Goal: Information Seeking & Learning: Learn about a topic

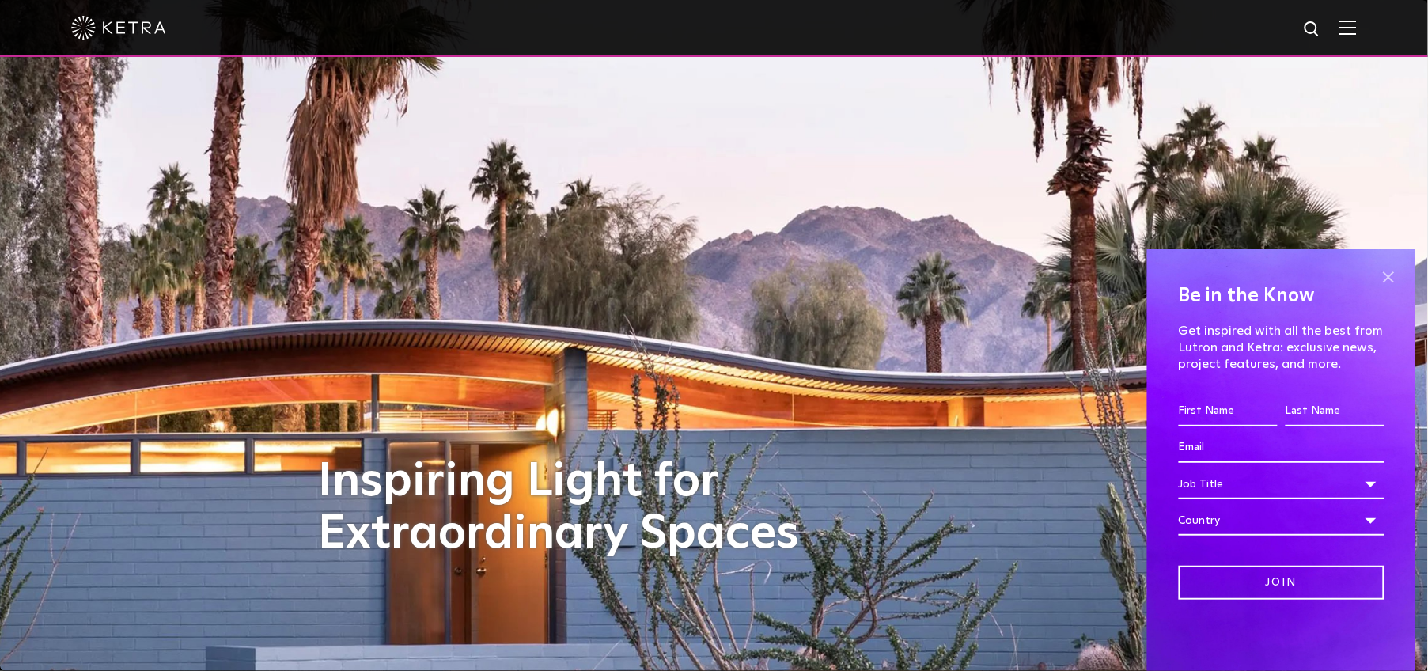
click at [1388, 276] on span at bounding box center [1389, 277] width 24 height 24
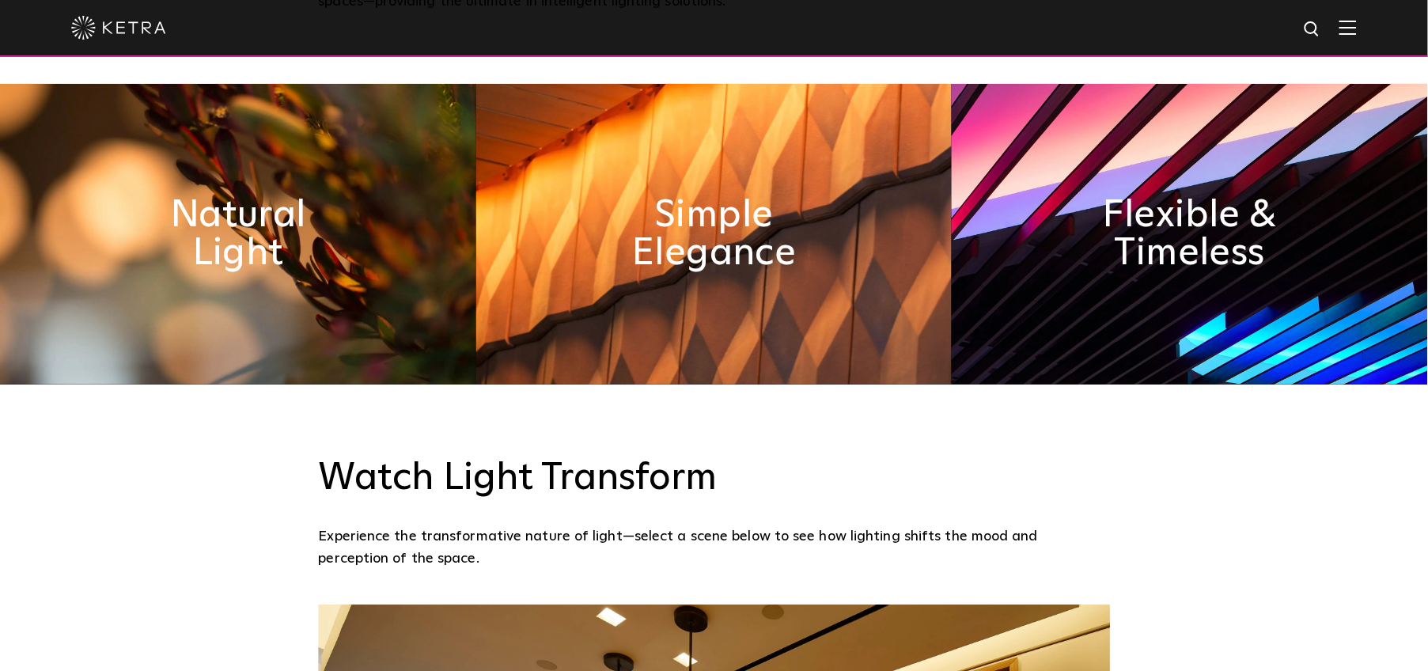
scroll to position [839, 0]
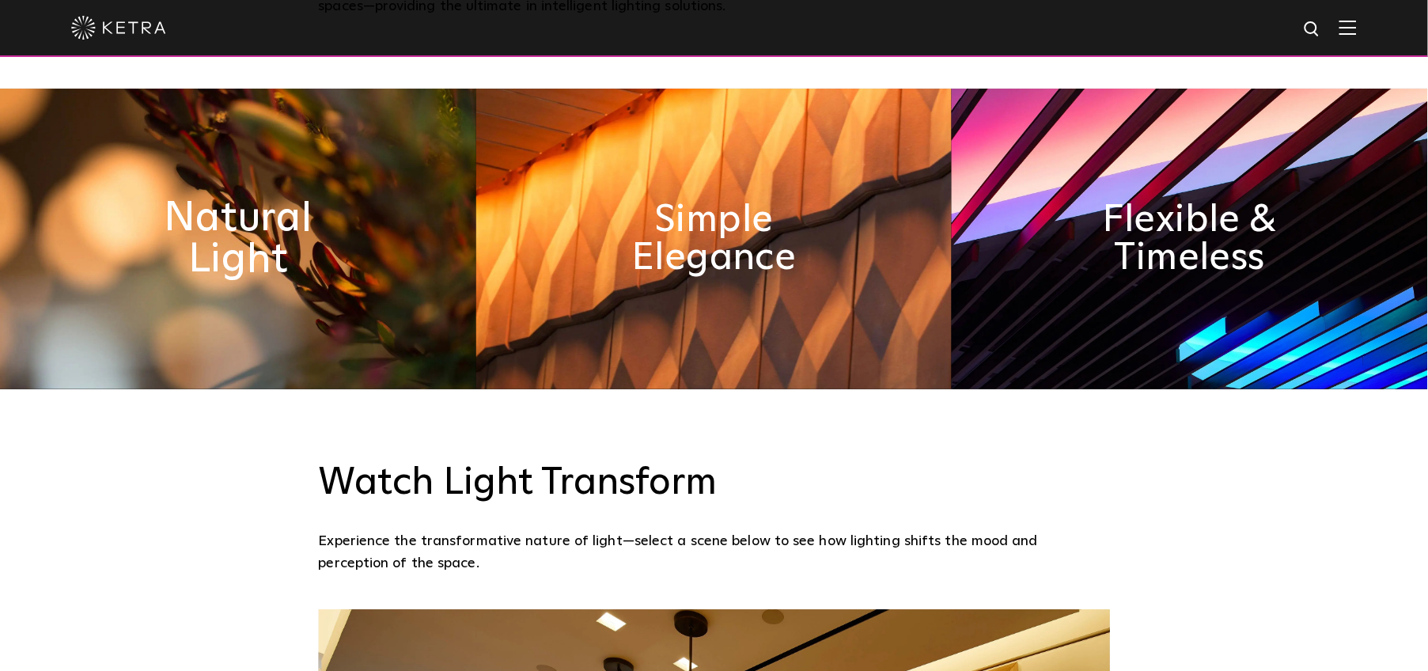
click at [213, 225] on h2 "Natural Light" at bounding box center [237, 239] width 259 height 83
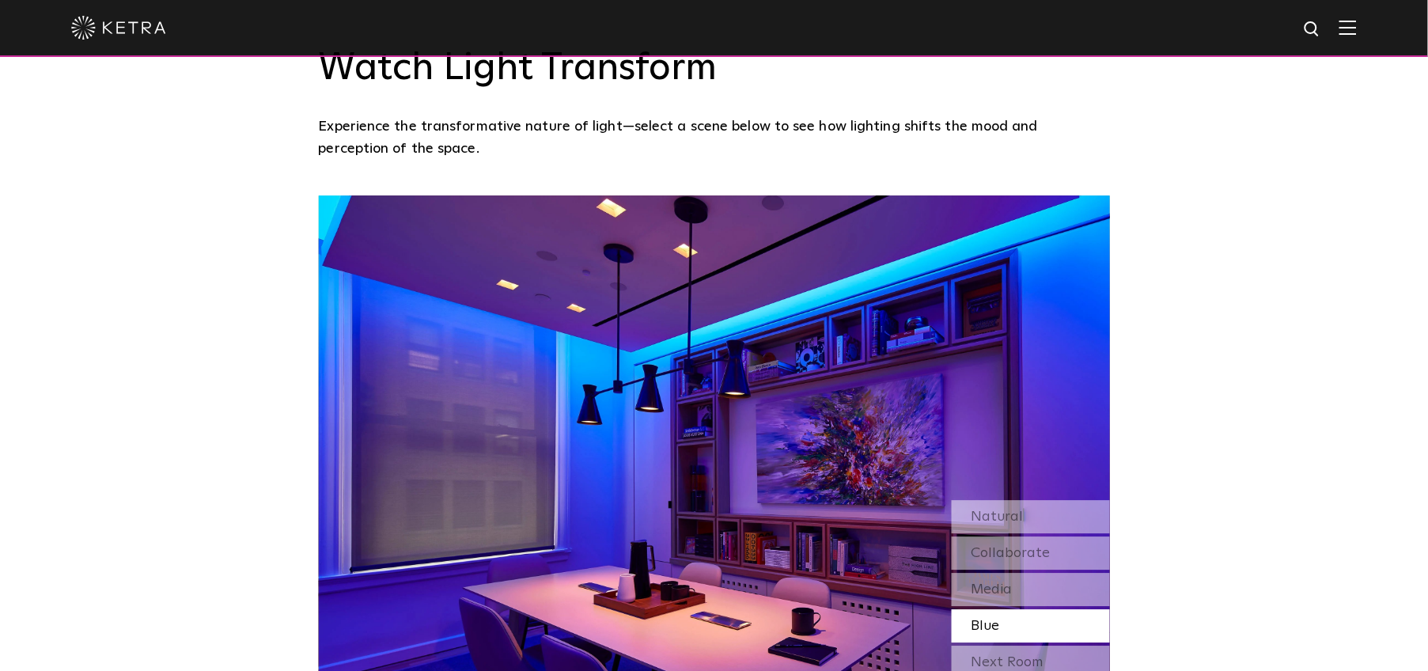
scroll to position [1342, 0]
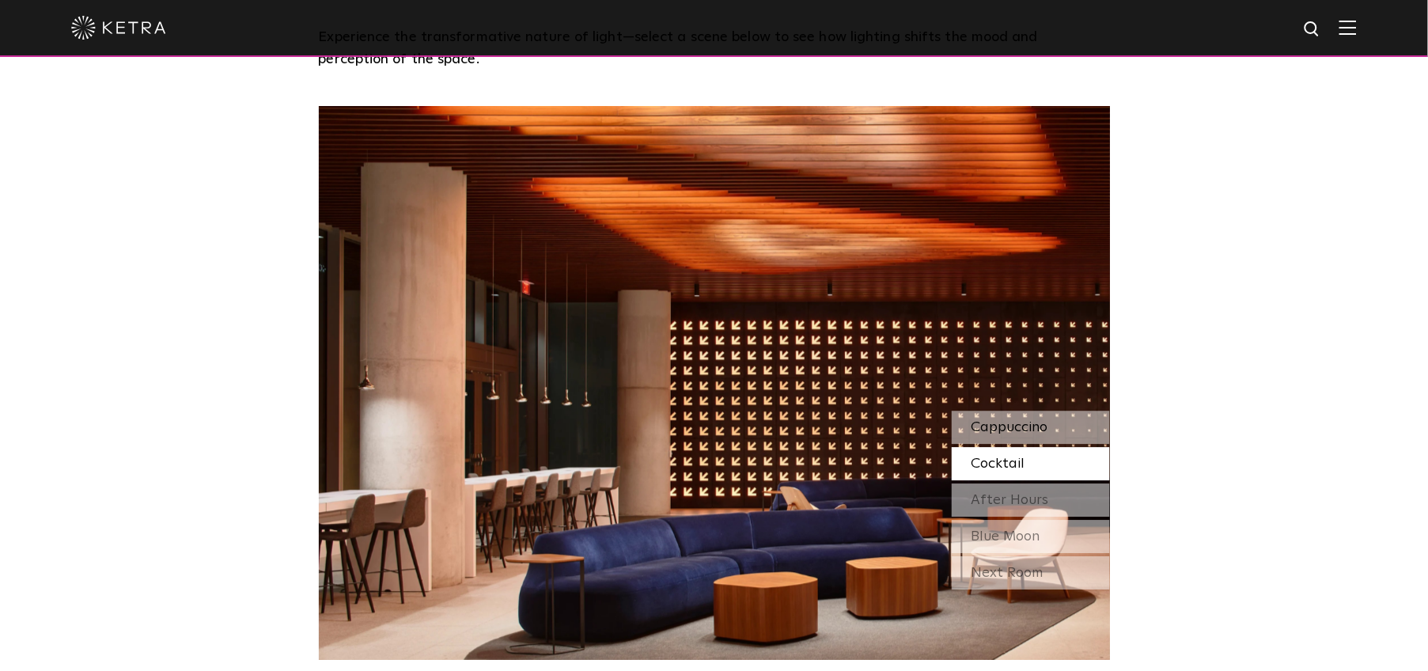
click at [1027, 428] on span "Cappuccino" at bounding box center [1009, 427] width 77 height 14
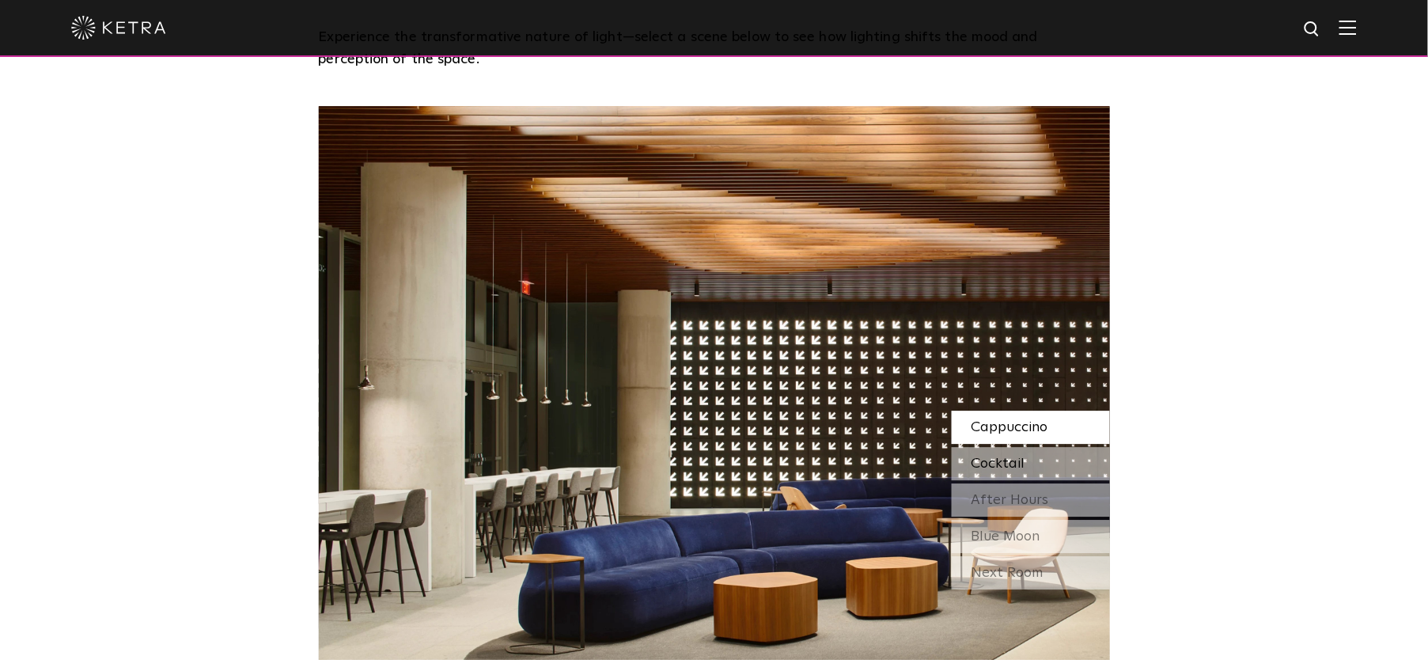
click at [1034, 469] on div "Cocktail" at bounding box center [1031, 463] width 158 height 33
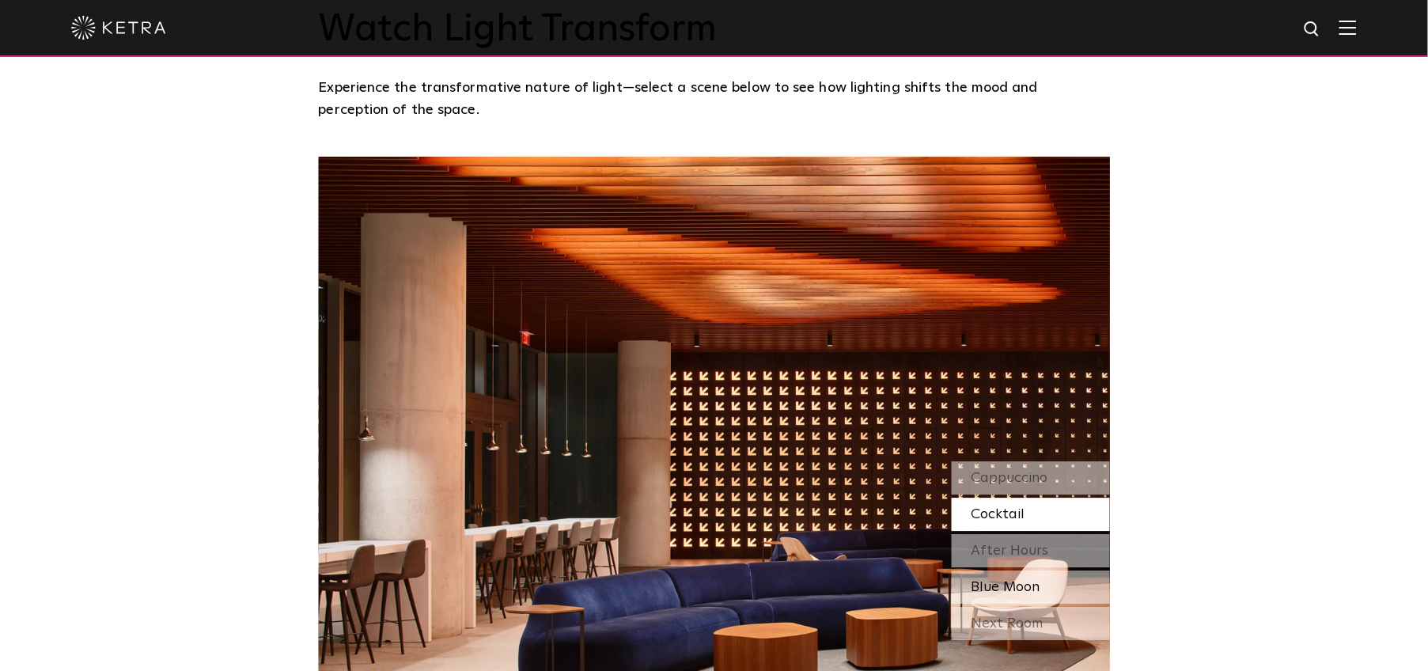
scroll to position [1294, 0]
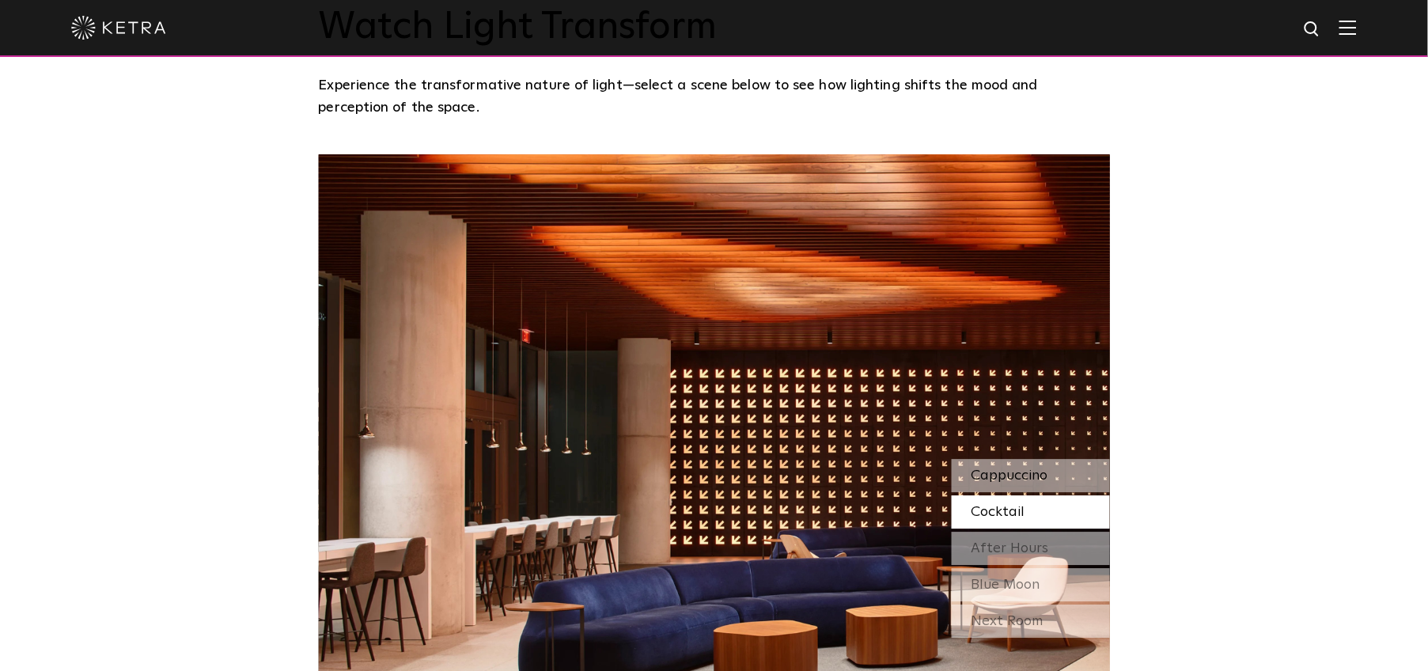
click at [1003, 463] on div "Cappuccino" at bounding box center [1031, 475] width 158 height 33
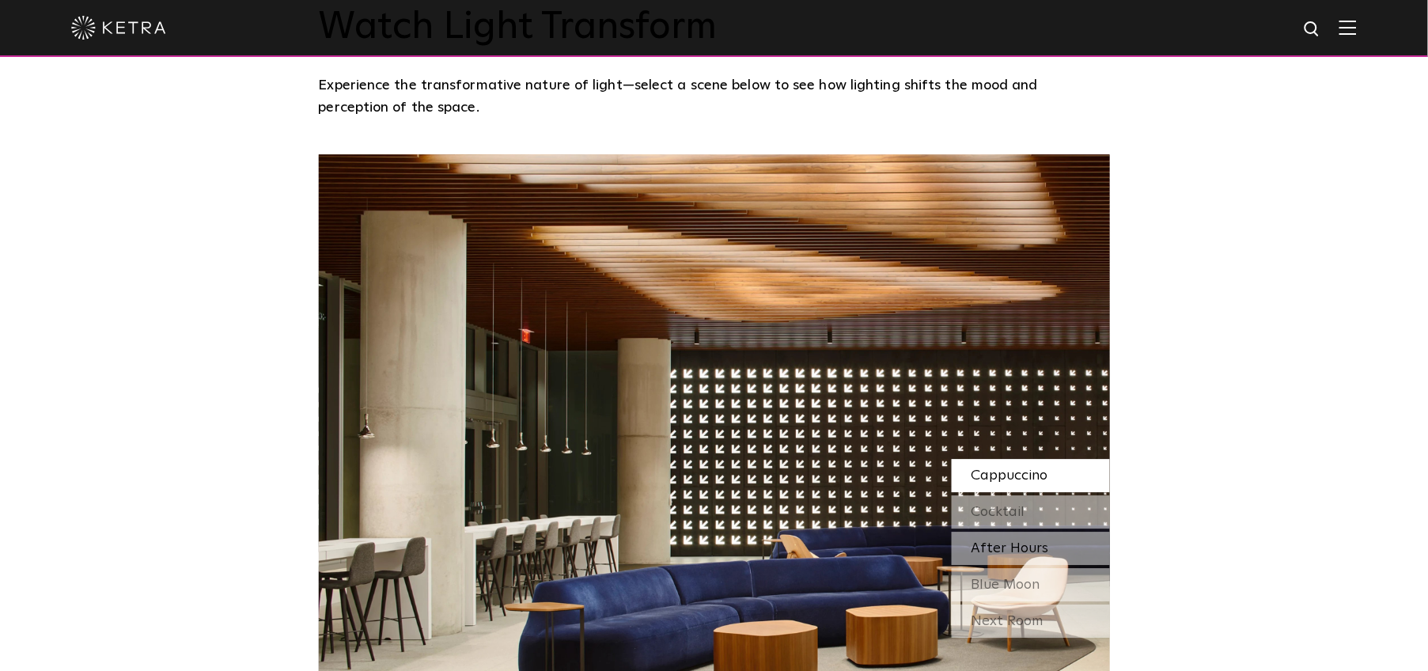
click at [1029, 555] on span "After Hours" at bounding box center [1010, 548] width 78 height 14
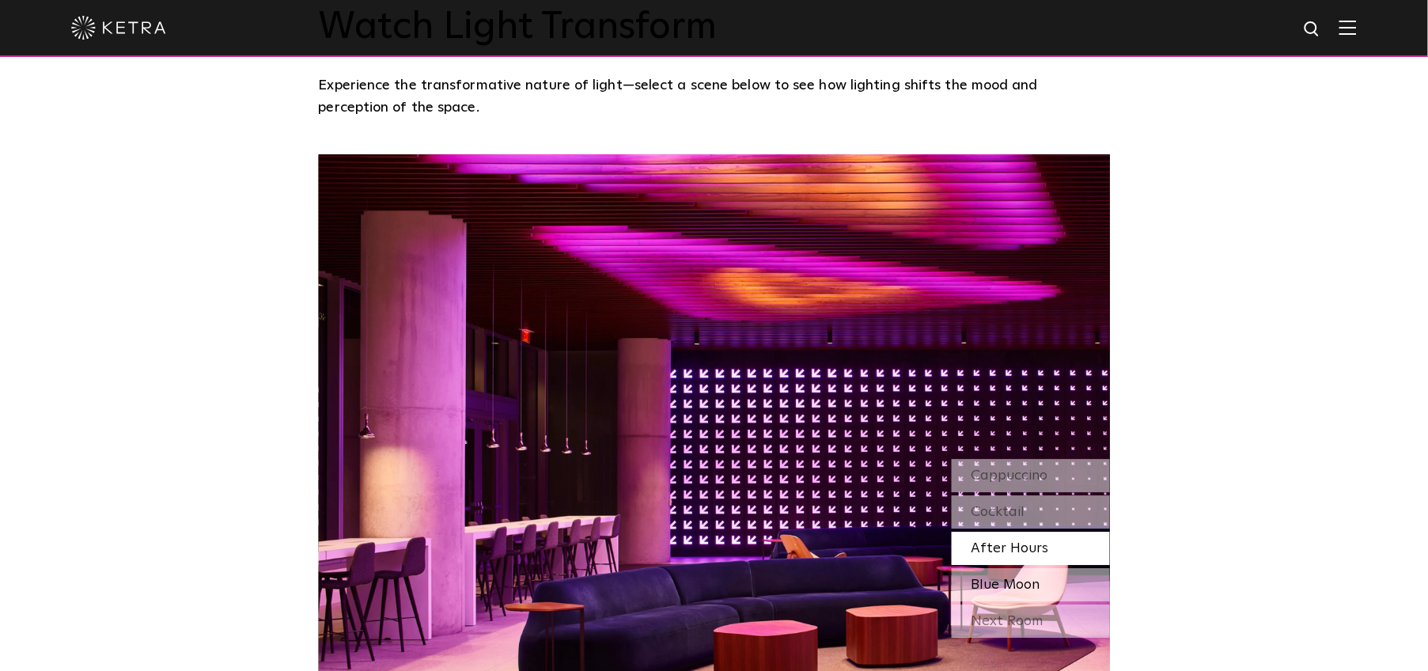
click at [994, 585] on span "Blue Moon" at bounding box center [1005, 585] width 69 height 14
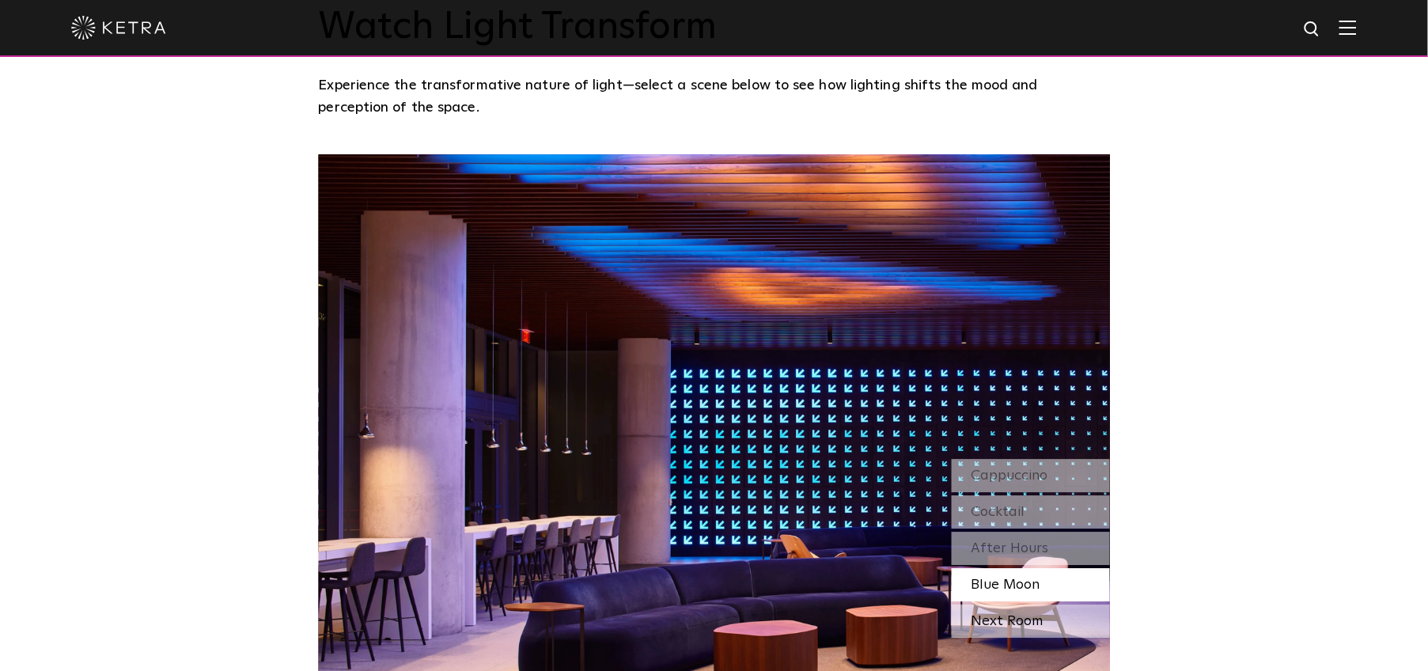
click at [1013, 629] on div "Next Room" at bounding box center [1031, 620] width 158 height 33
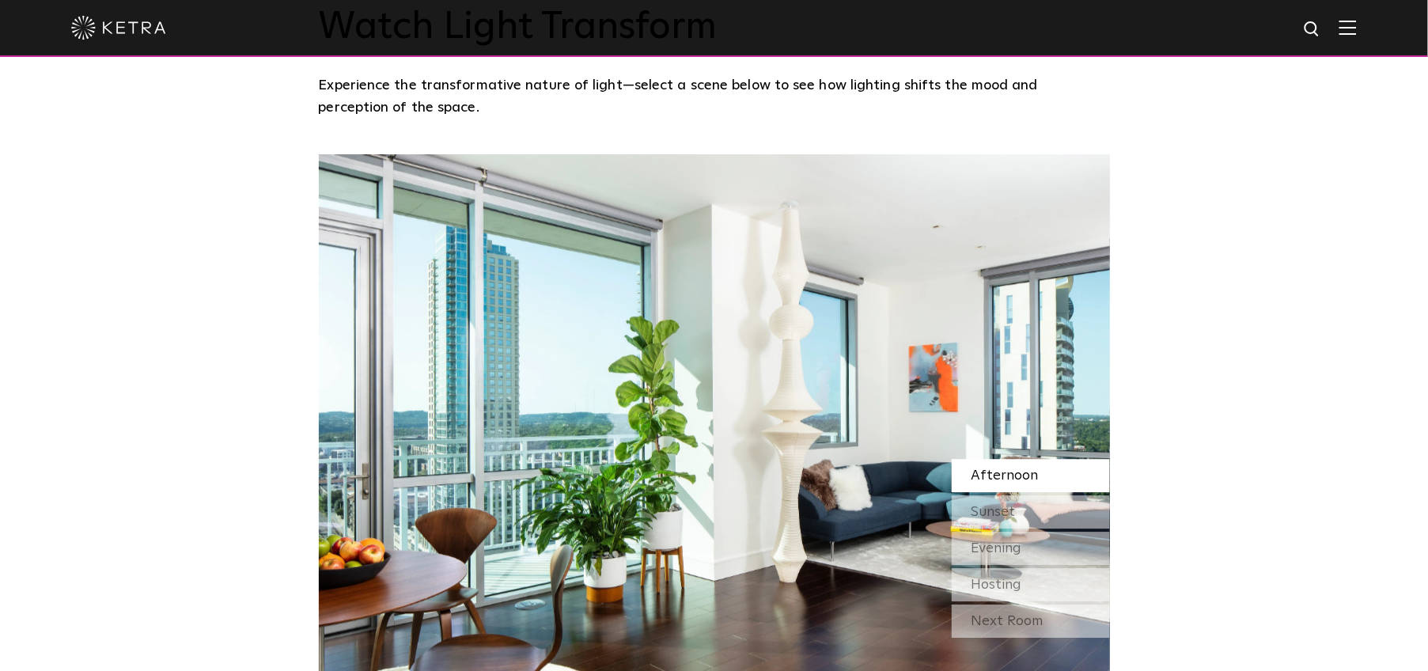
click at [1001, 473] on span "Afternoon" at bounding box center [1004, 475] width 67 height 14
click at [1003, 512] on span "Sunset" at bounding box center [993, 512] width 44 height 14
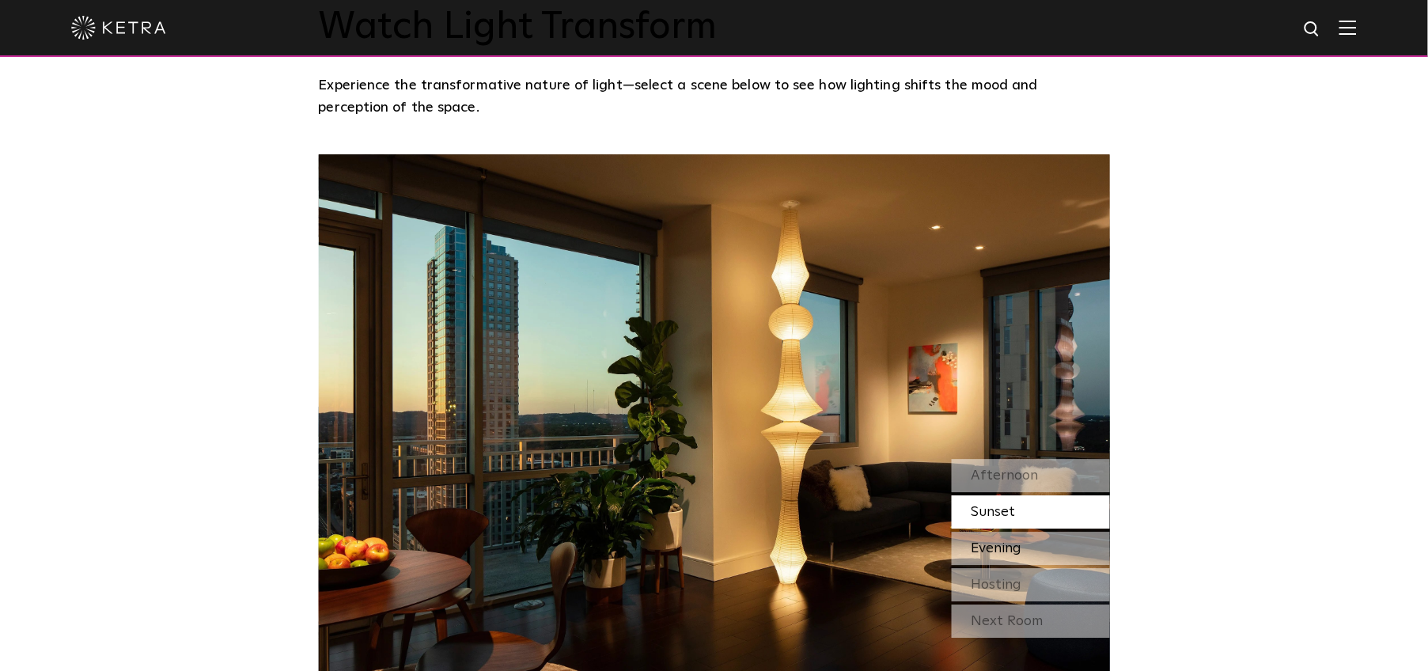
click at [1003, 551] on span "Evening" at bounding box center [996, 548] width 51 height 14
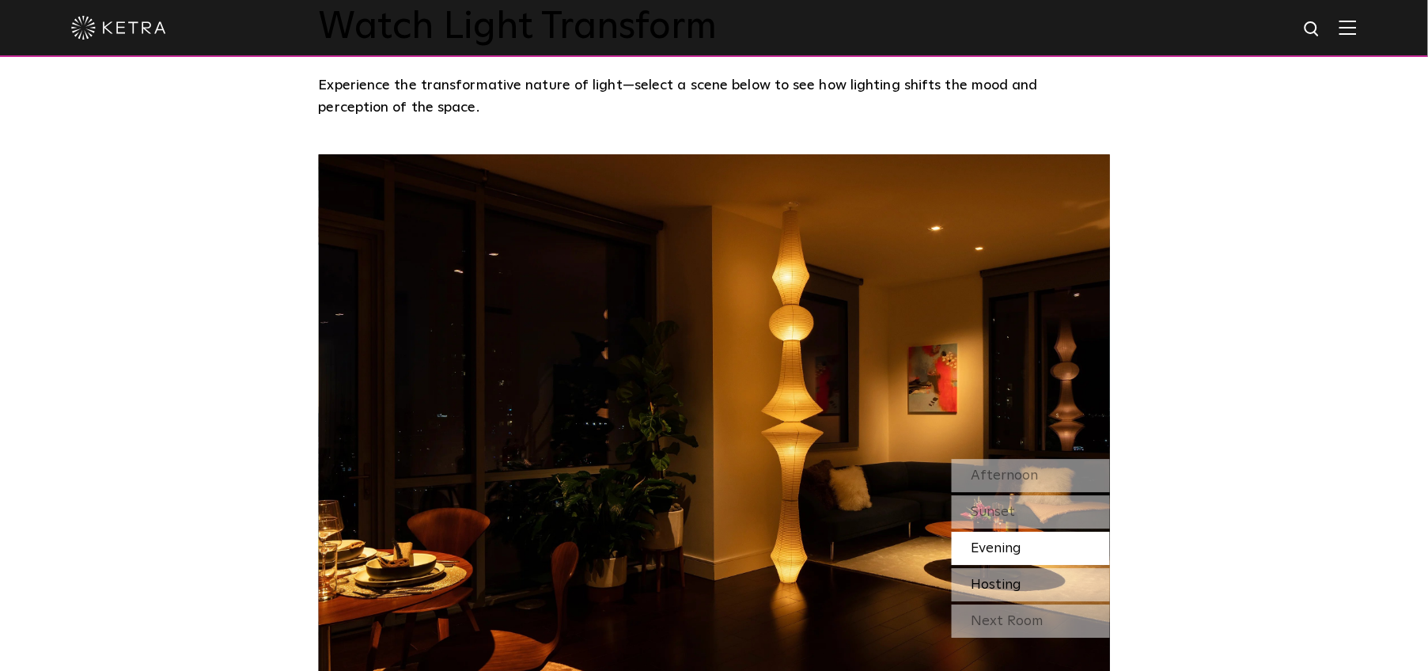
click at [1007, 582] on span "Hosting" at bounding box center [996, 585] width 51 height 14
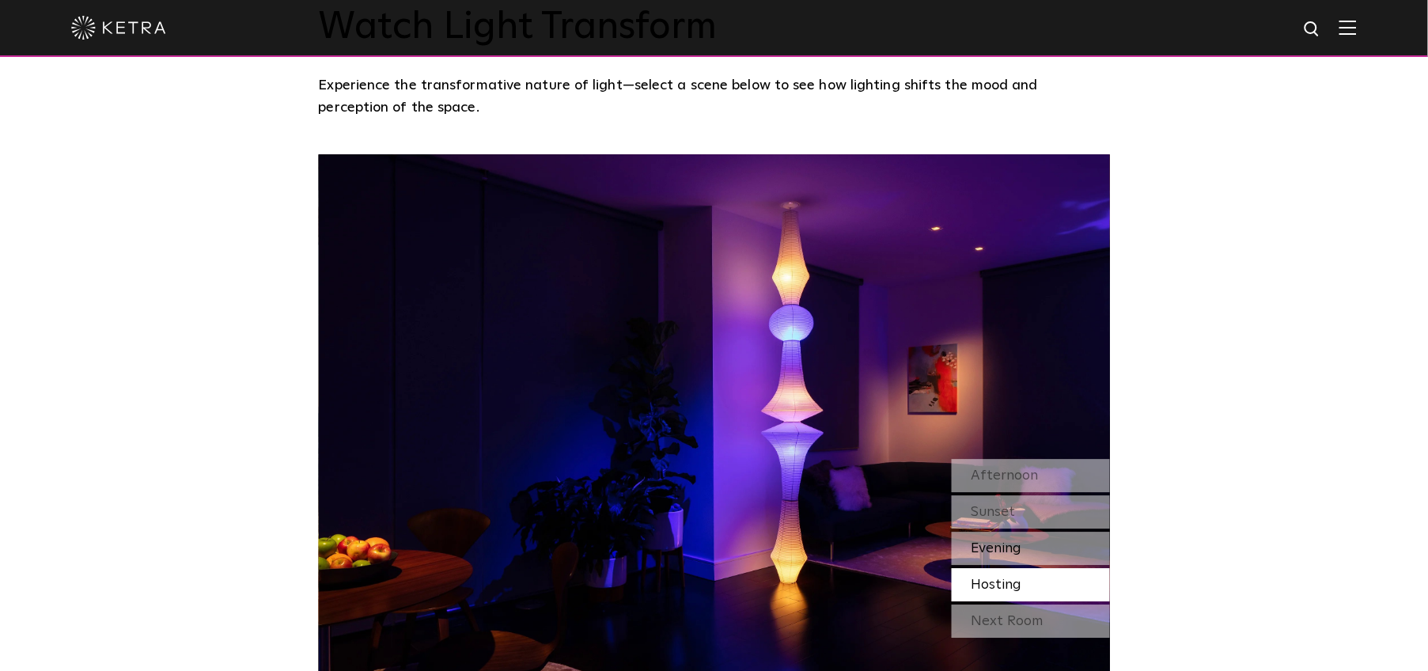
click at [1003, 554] on span "Evening" at bounding box center [996, 548] width 51 height 14
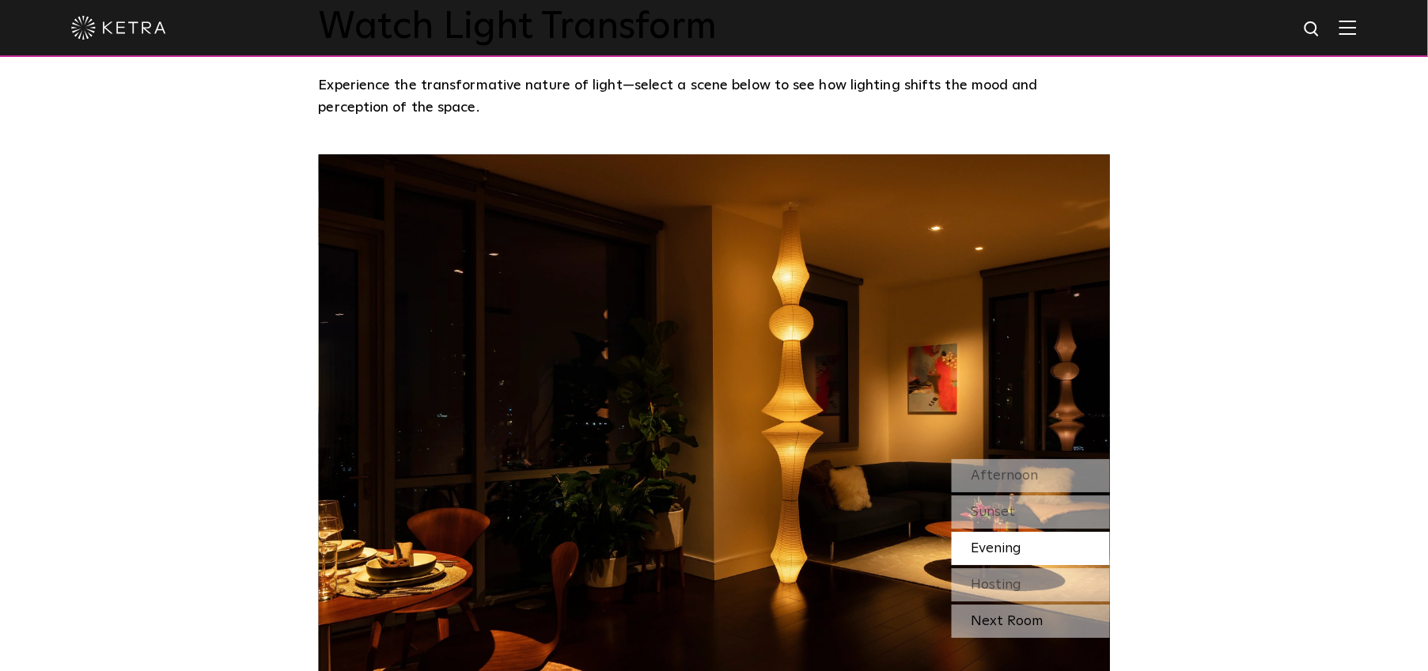
click at [1010, 617] on div "Next Room" at bounding box center [1031, 620] width 158 height 33
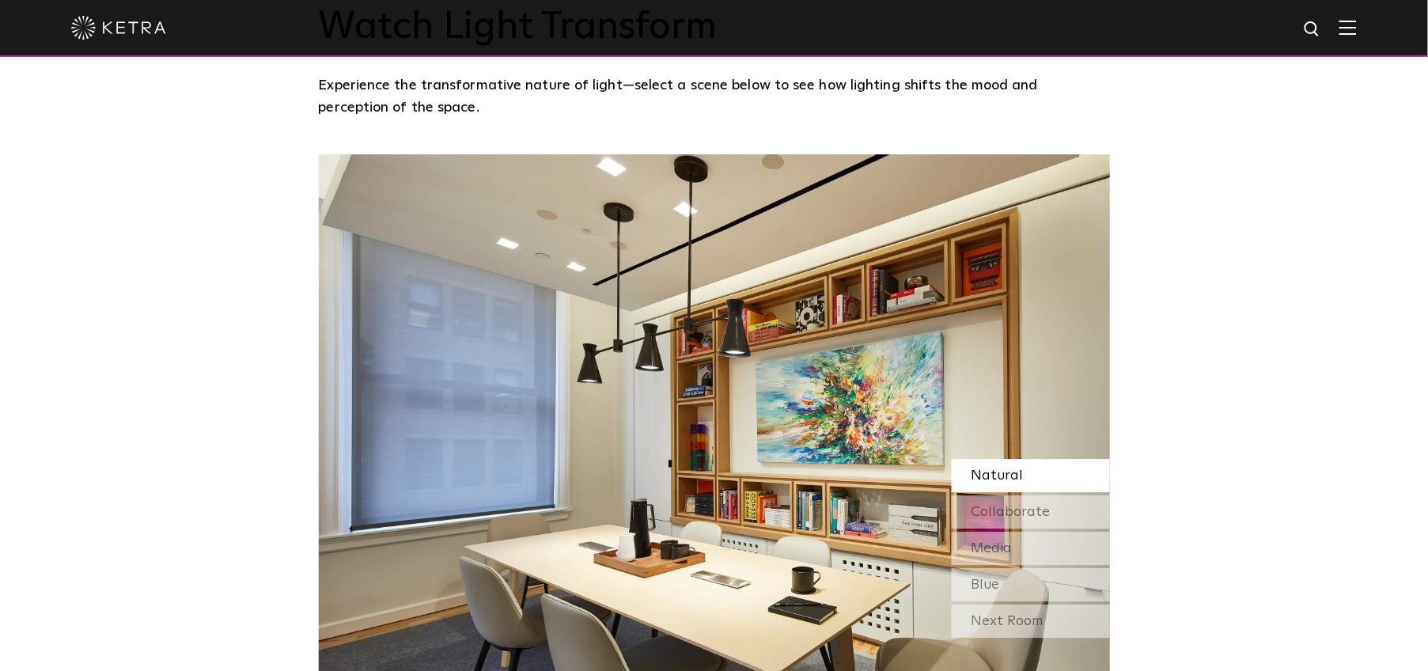
click at [1005, 476] on span "Natural" at bounding box center [997, 475] width 52 height 14
click at [1010, 516] on span "Collaborate" at bounding box center [1010, 512] width 79 height 14
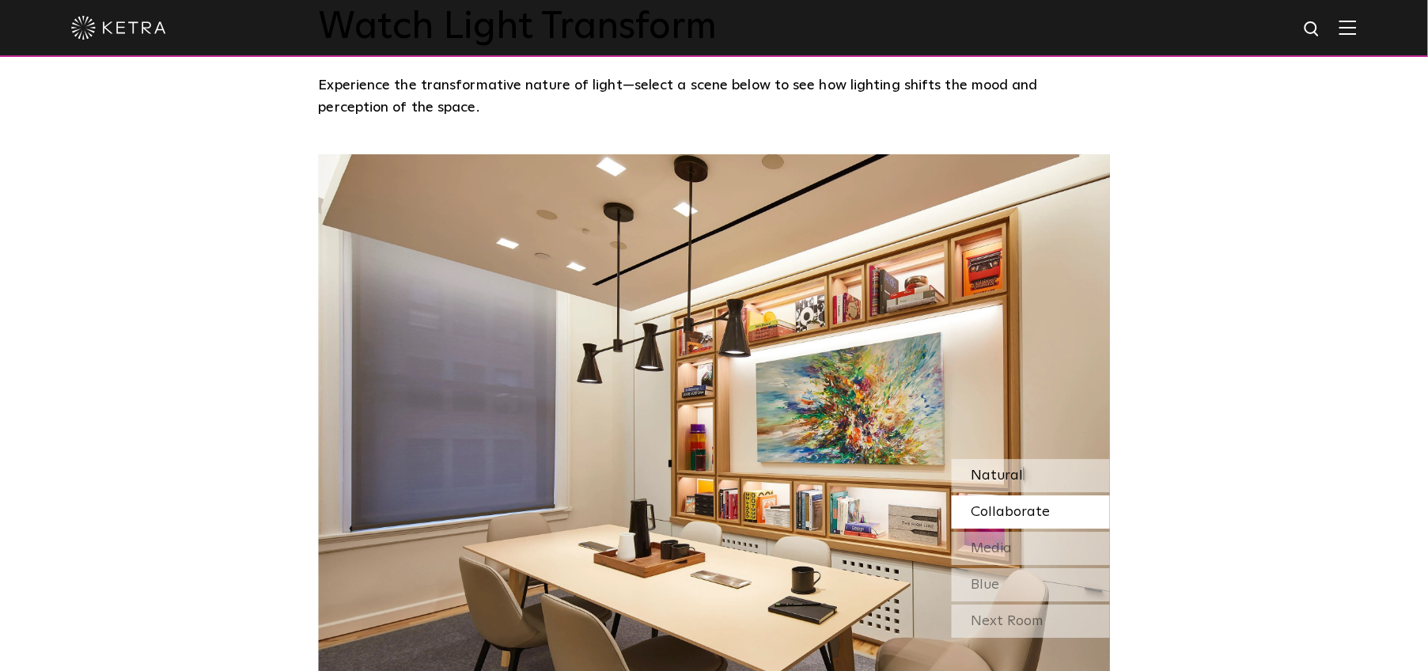
click at [1007, 479] on span "Natural" at bounding box center [997, 475] width 52 height 14
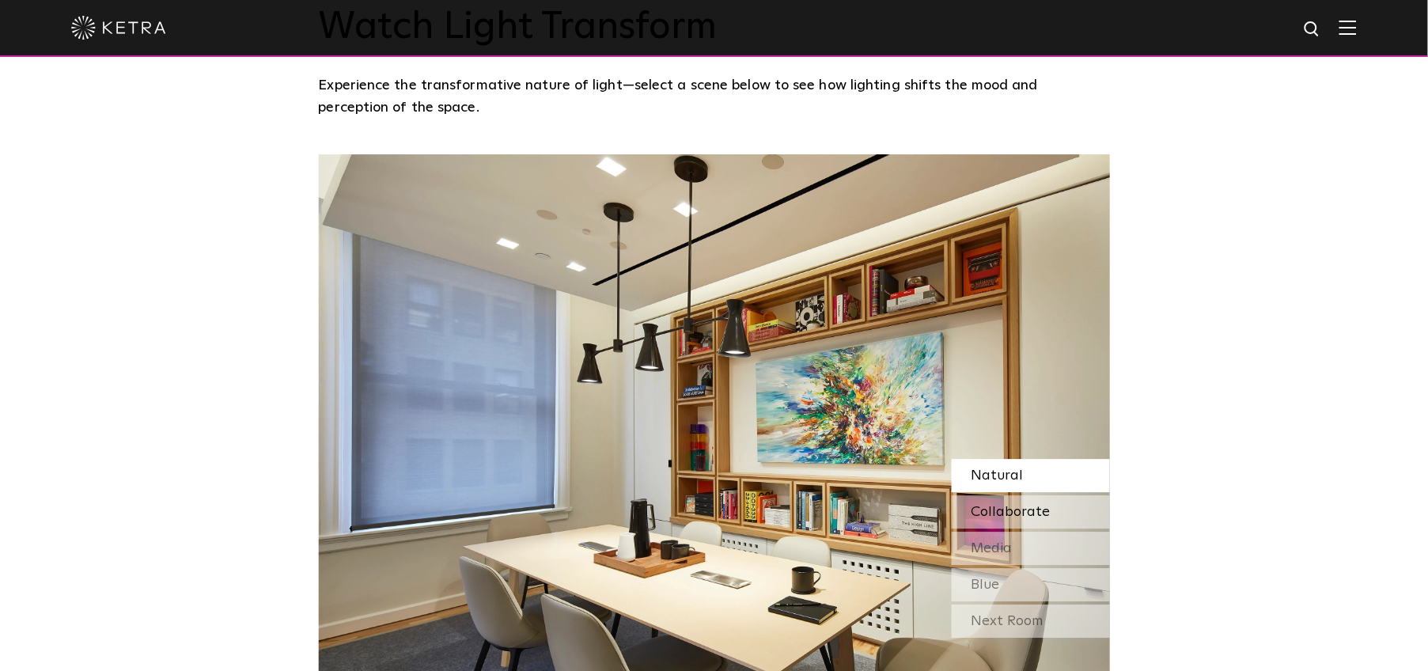
click at [1000, 515] on span "Collaborate" at bounding box center [1010, 512] width 79 height 14
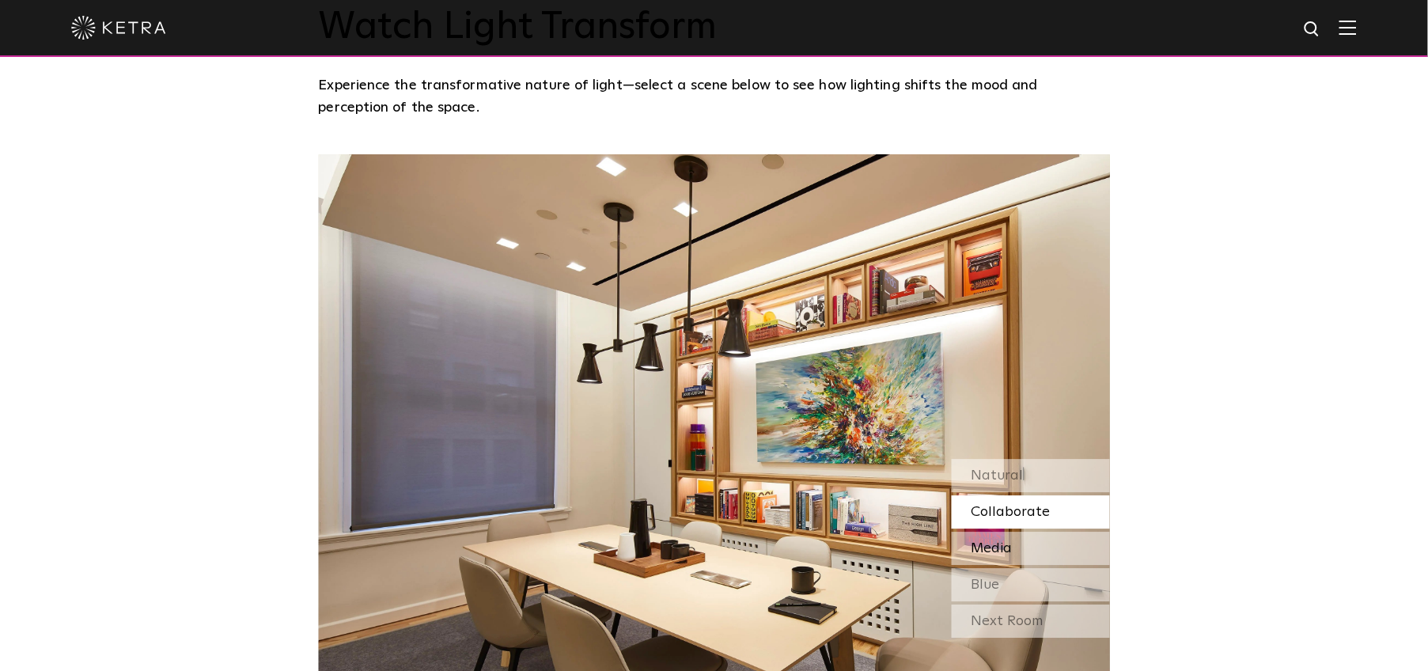
click at [998, 550] on span "Media" at bounding box center [991, 548] width 41 height 14
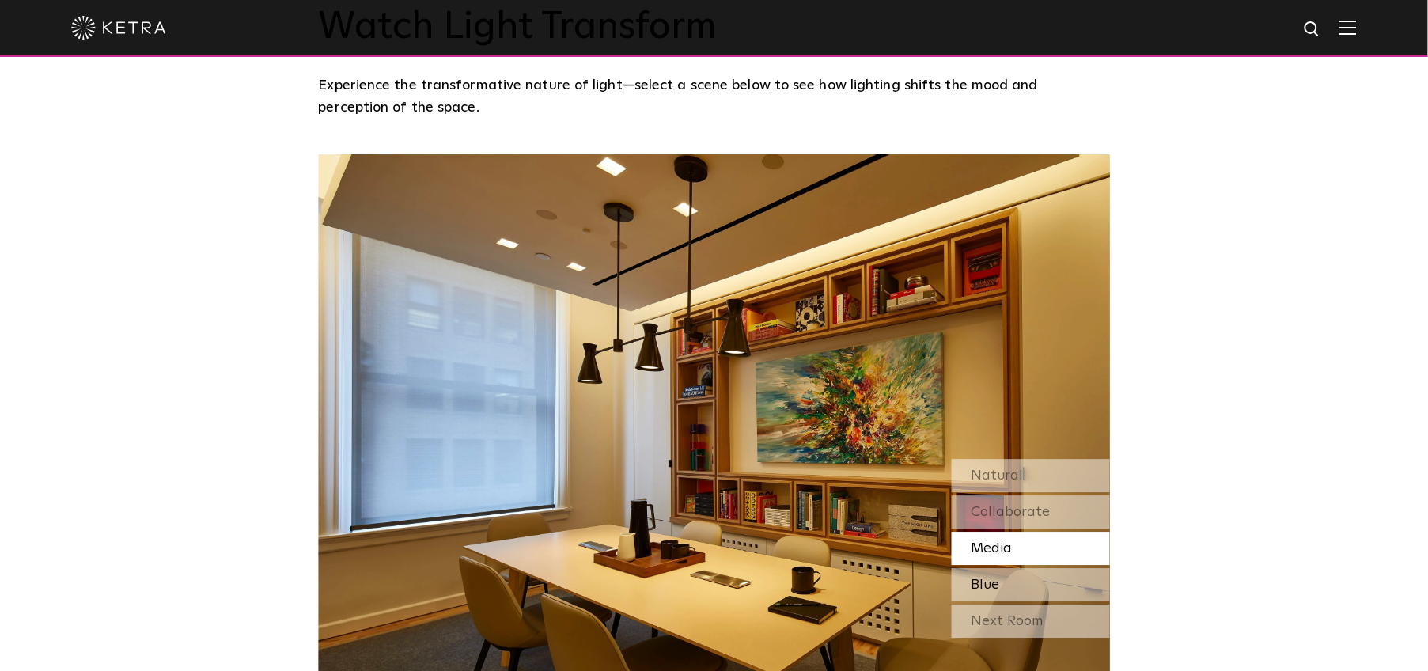
click at [1008, 585] on div "Blue" at bounding box center [1031, 584] width 158 height 33
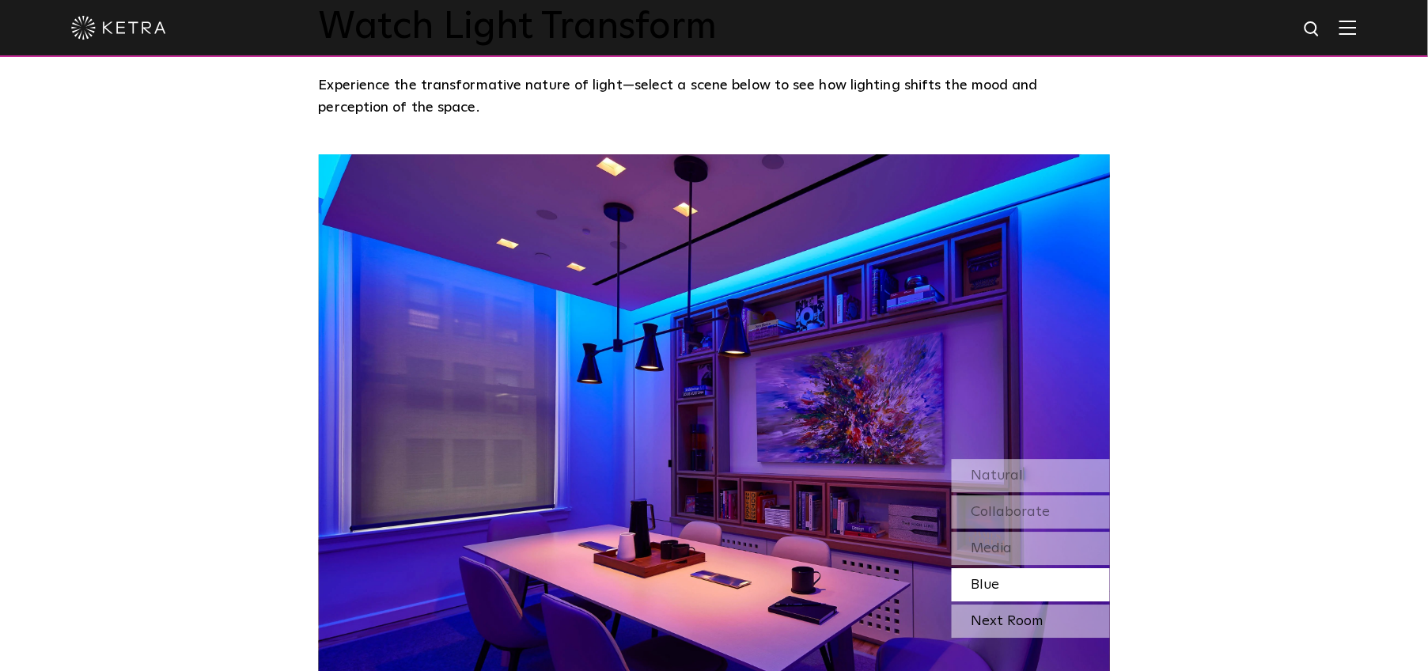
click at [1013, 617] on div "Next Room" at bounding box center [1031, 620] width 158 height 33
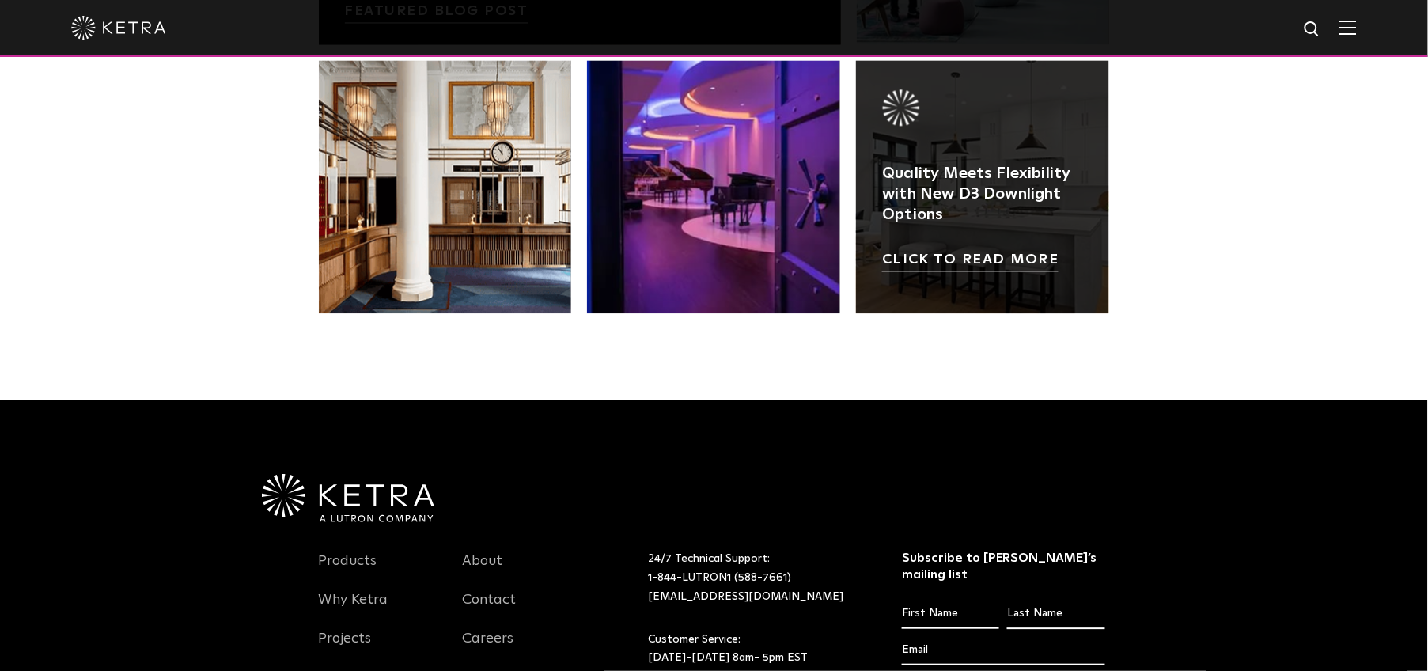
scroll to position [3092, 0]
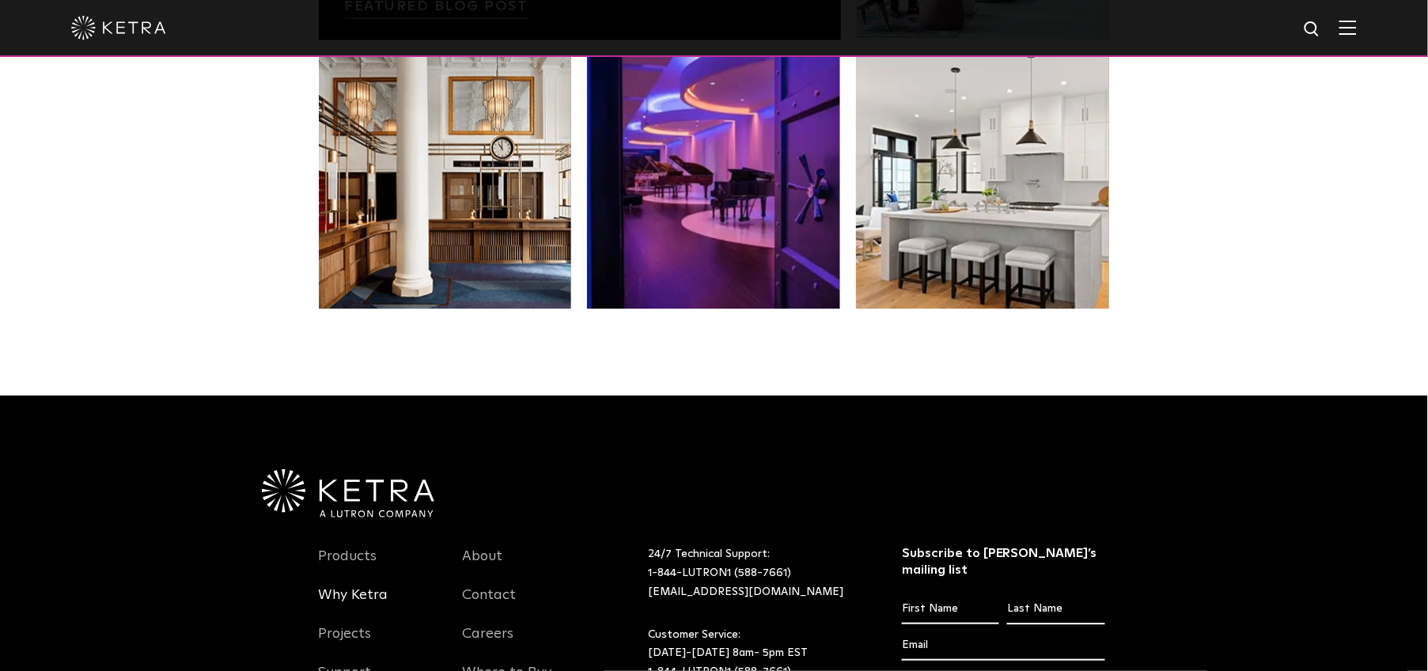
click at [347, 596] on link "Why Ketra" at bounding box center [354, 604] width 70 height 36
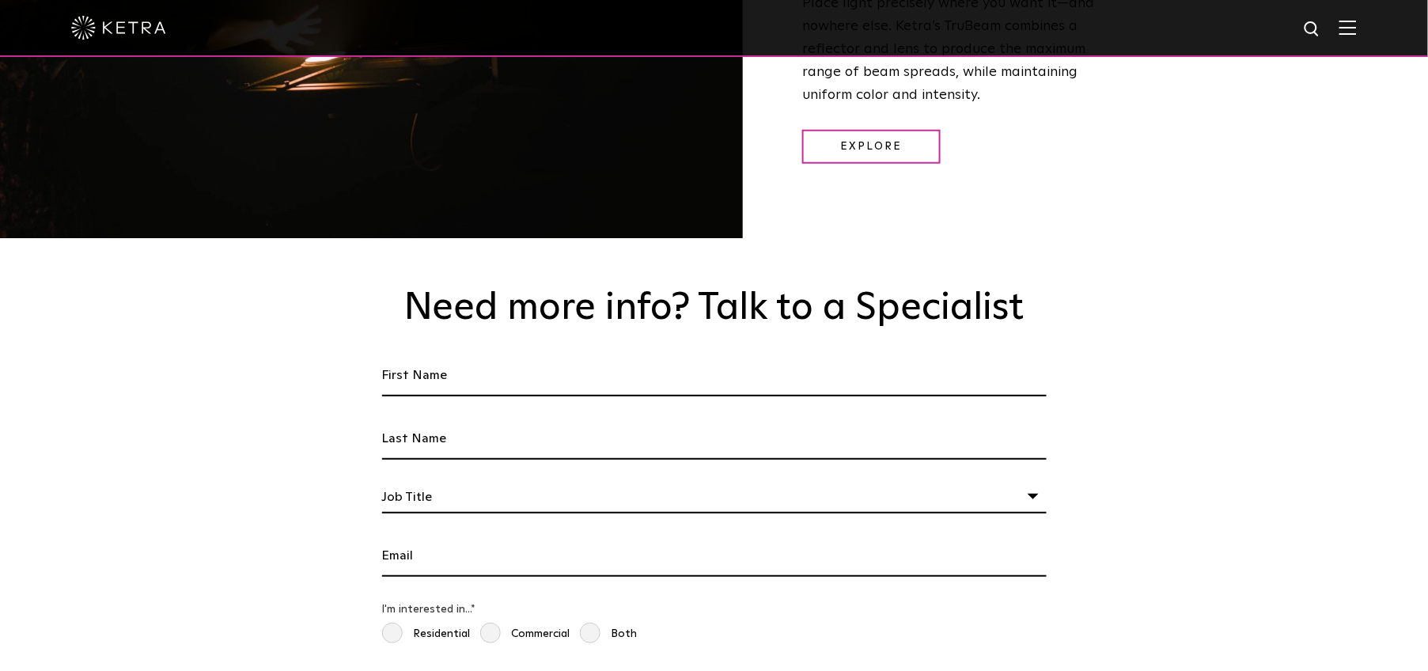
scroll to position [2397, 0]
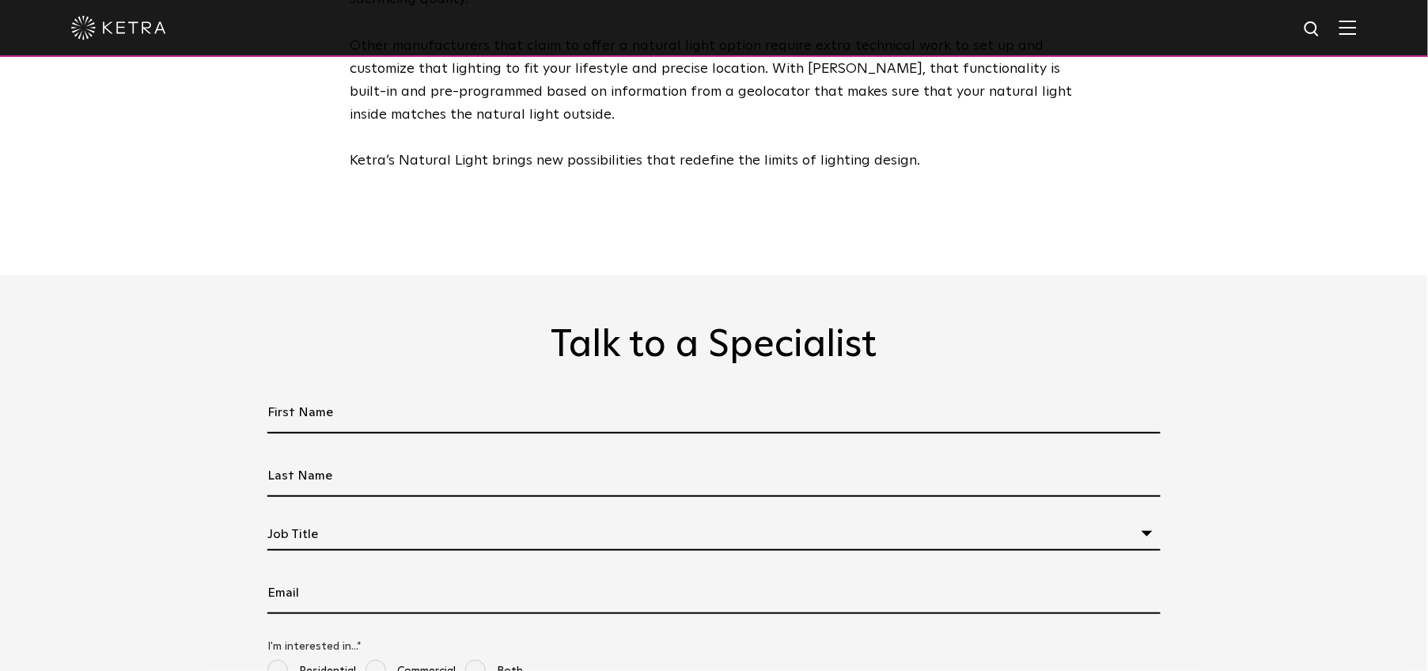
scroll to position [4051, 0]
